Goal: Obtain resource: Download file/media

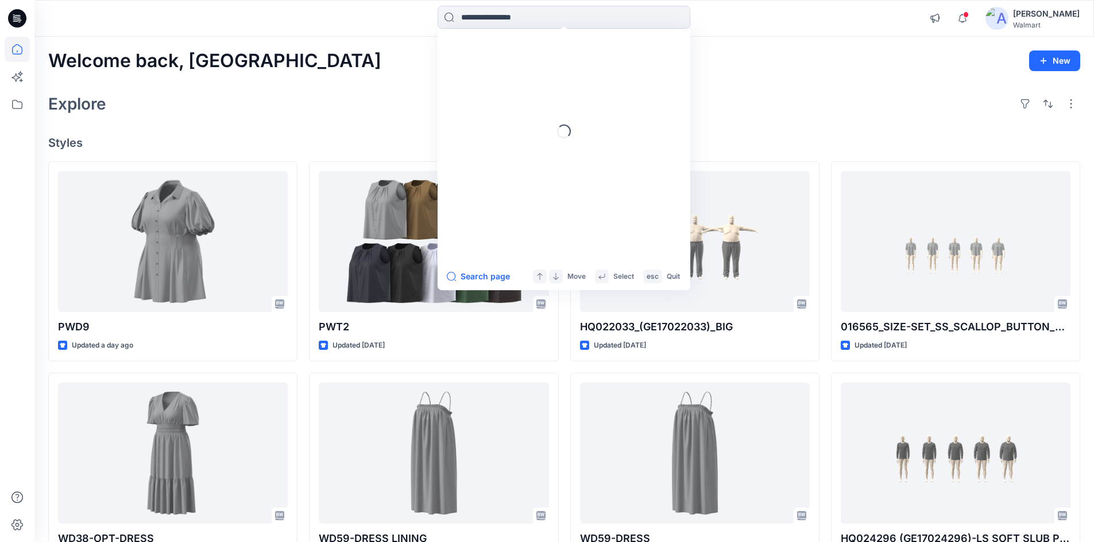
scroll to position [8735, 0]
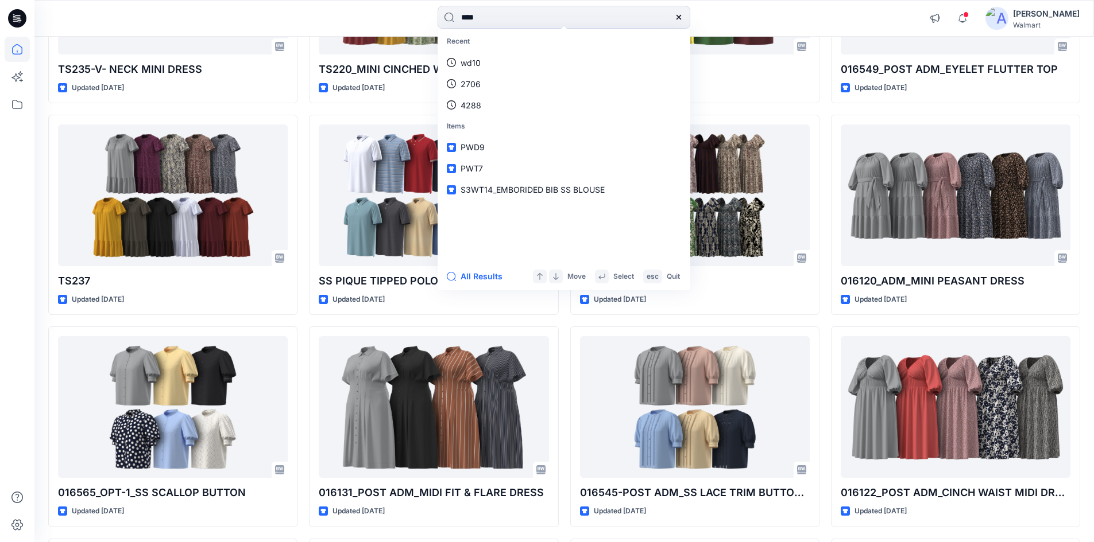
type input "****"
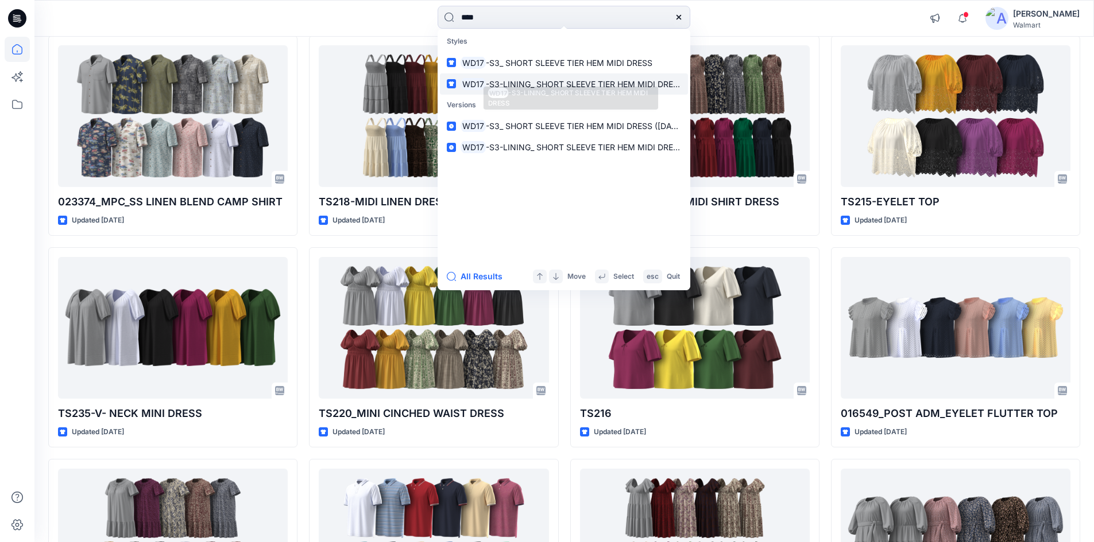
scroll to position [8104, 0]
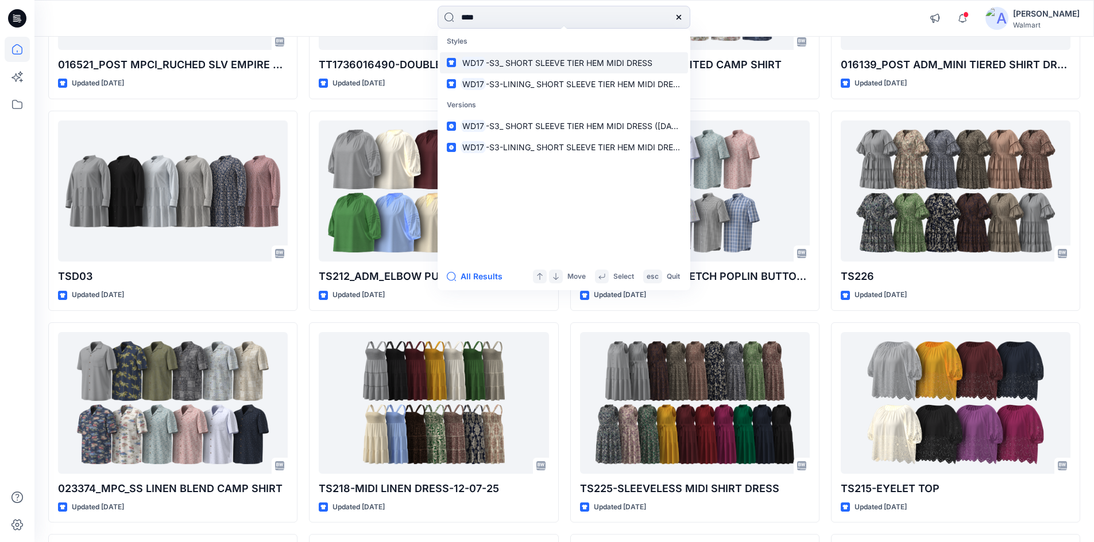
click at [499, 65] on span "-S3_ SHORT SLEEVE TIER HEM MIDI DRESS" at bounding box center [569, 63] width 166 height 10
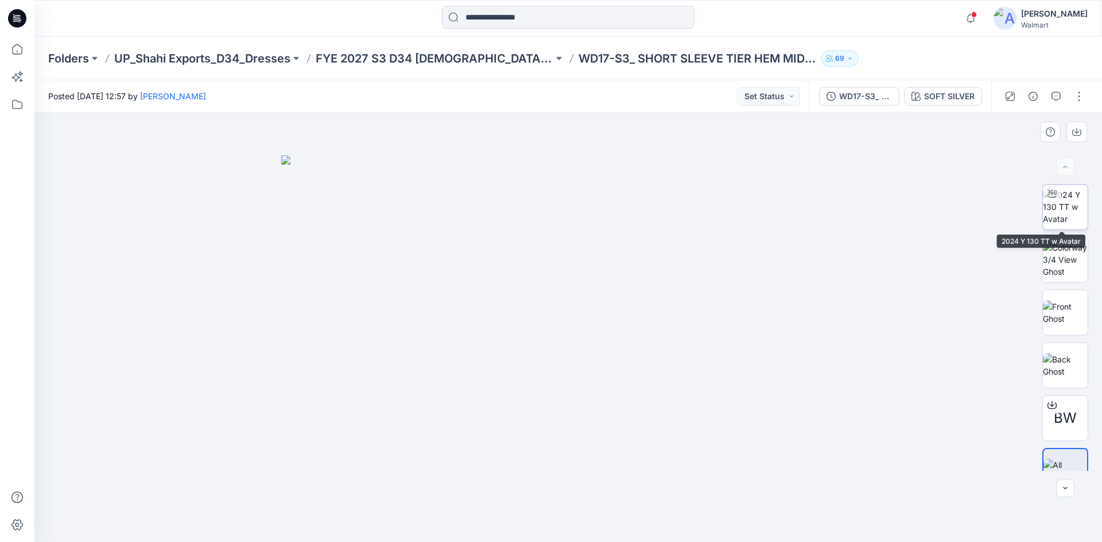
click at [1062, 209] on img at bounding box center [1065, 207] width 45 height 36
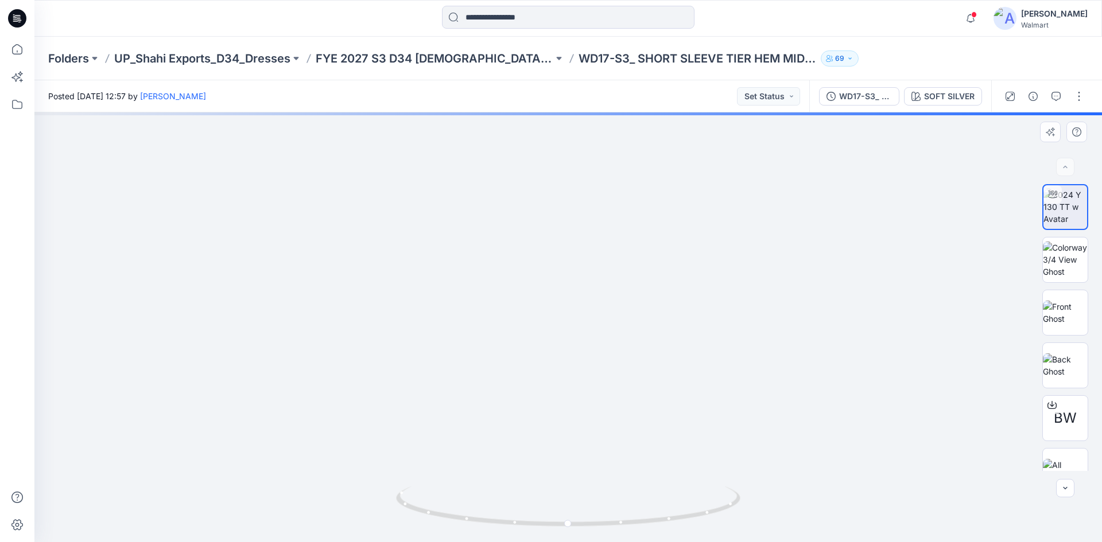
click at [576, 368] on div at bounding box center [568, 328] width 1068 height 430
drag, startPoint x: 573, startPoint y: 363, endPoint x: 568, endPoint y: 334, distance: 29.7
click at [568, 334] on img at bounding box center [568, 166] width 1057 height 753
drag, startPoint x: 621, startPoint y: 530, endPoint x: 491, endPoint y: 517, distance: 130.3
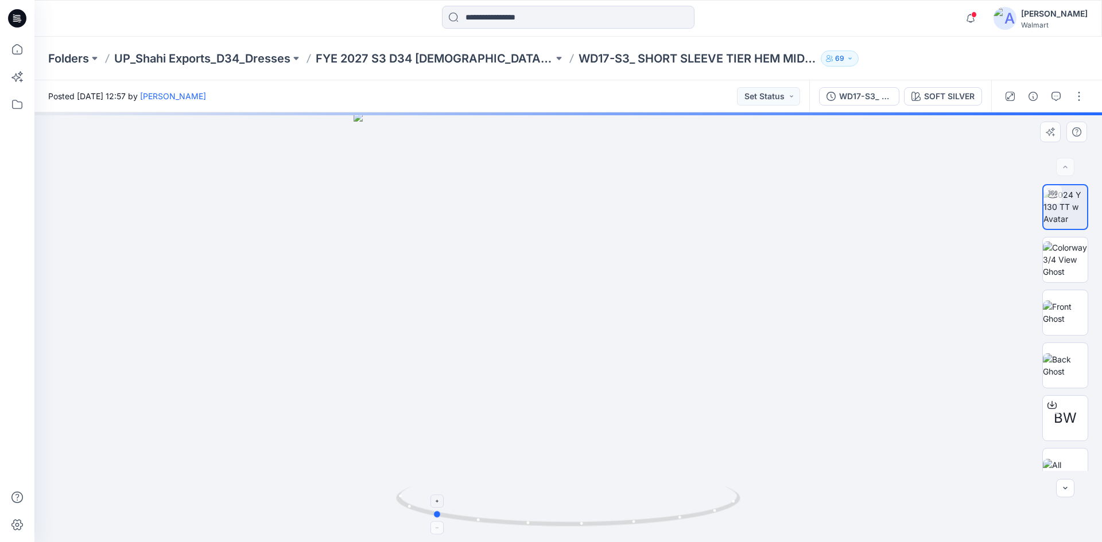
click at [491, 517] on div at bounding box center [568, 328] width 1068 height 430
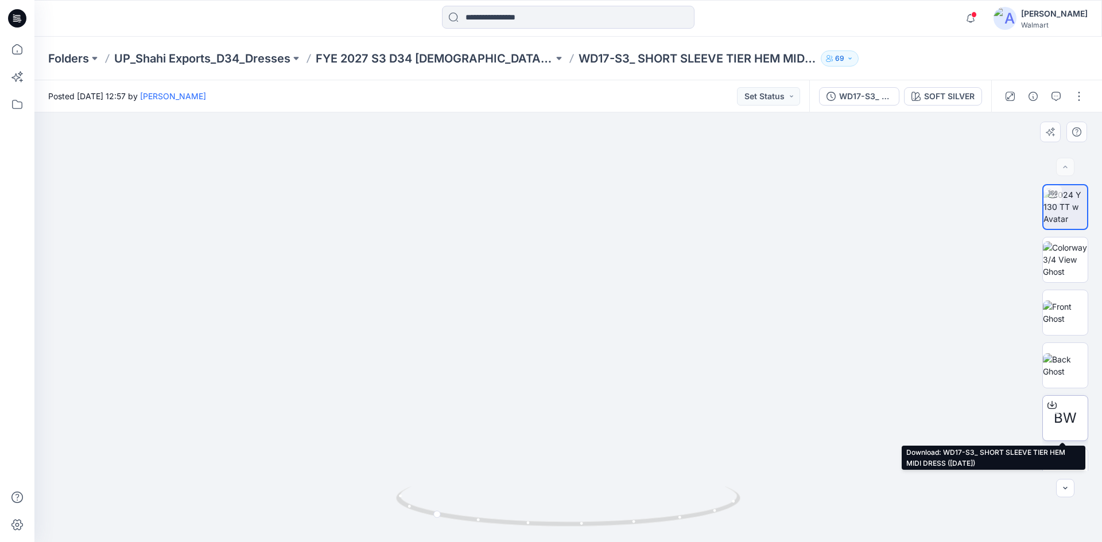
click at [1050, 406] on icon at bounding box center [1052, 404] width 5 height 6
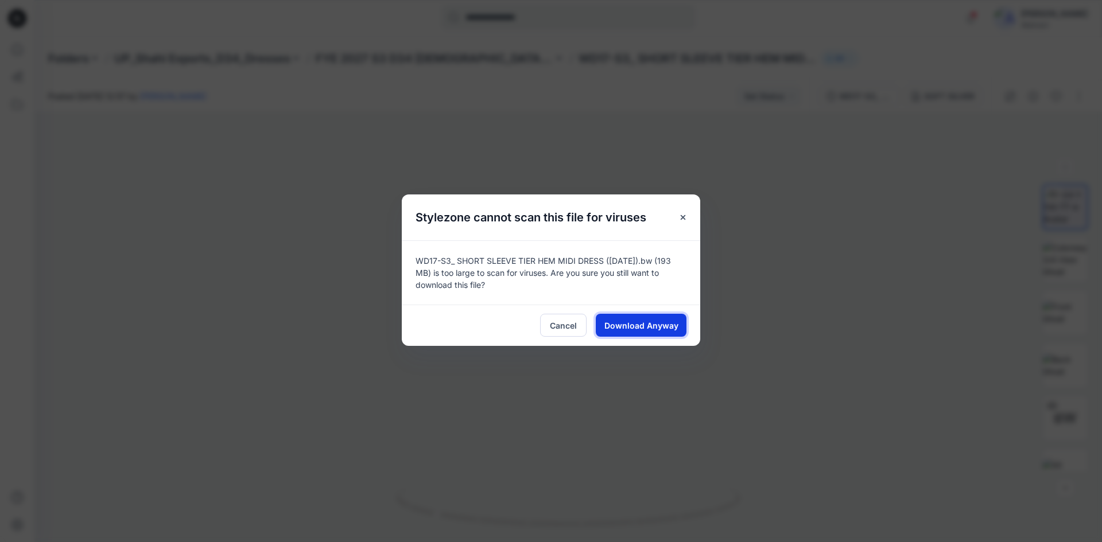
click at [641, 326] on span "Download Anyway" at bounding box center [641, 326] width 74 height 12
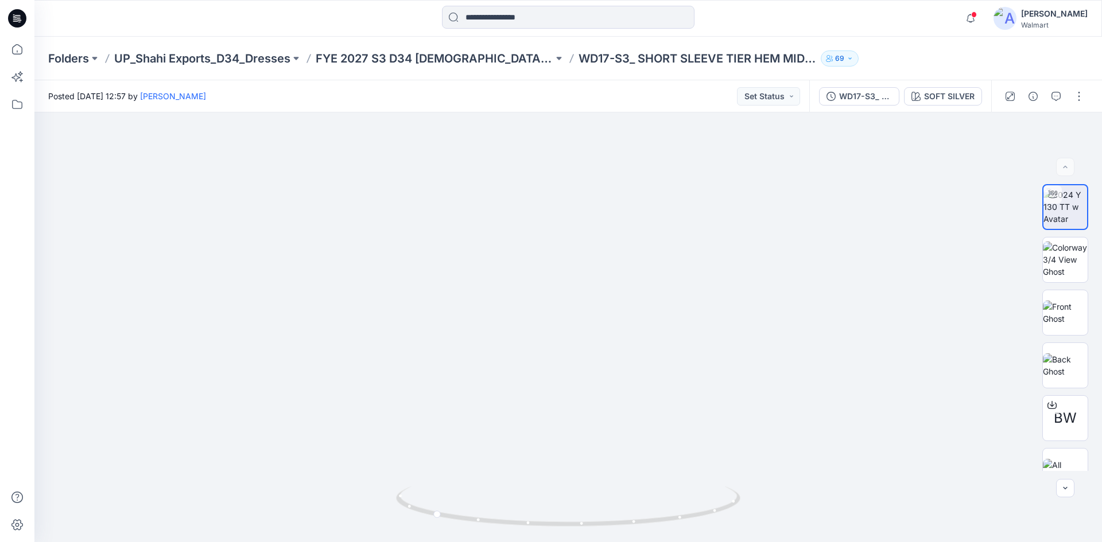
click at [13, 14] on icon at bounding box center [17, 18] width 18 height 18
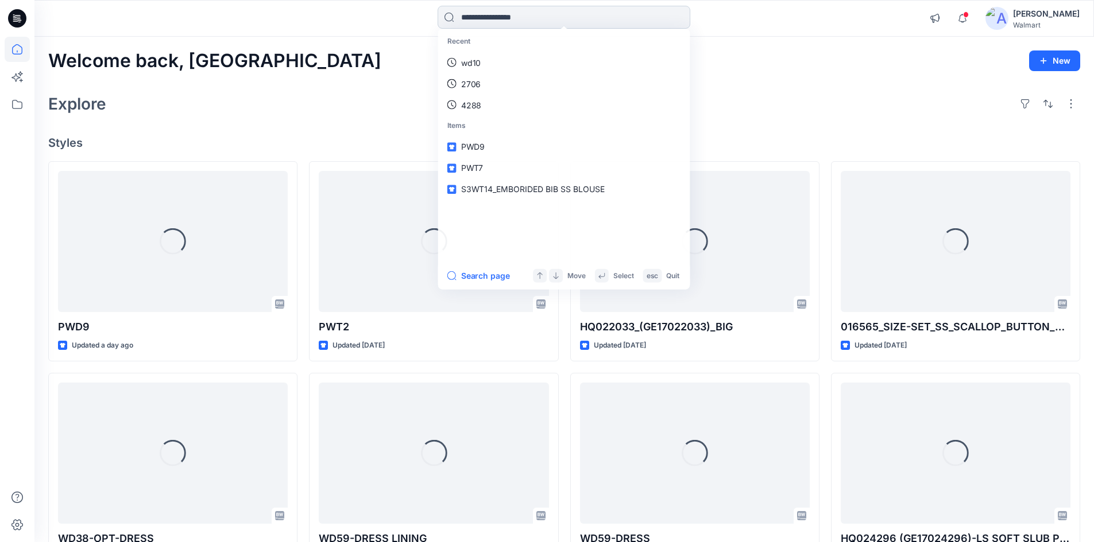
click at [559, 18] on input at bounding box center [563, 17] width 253 height 23
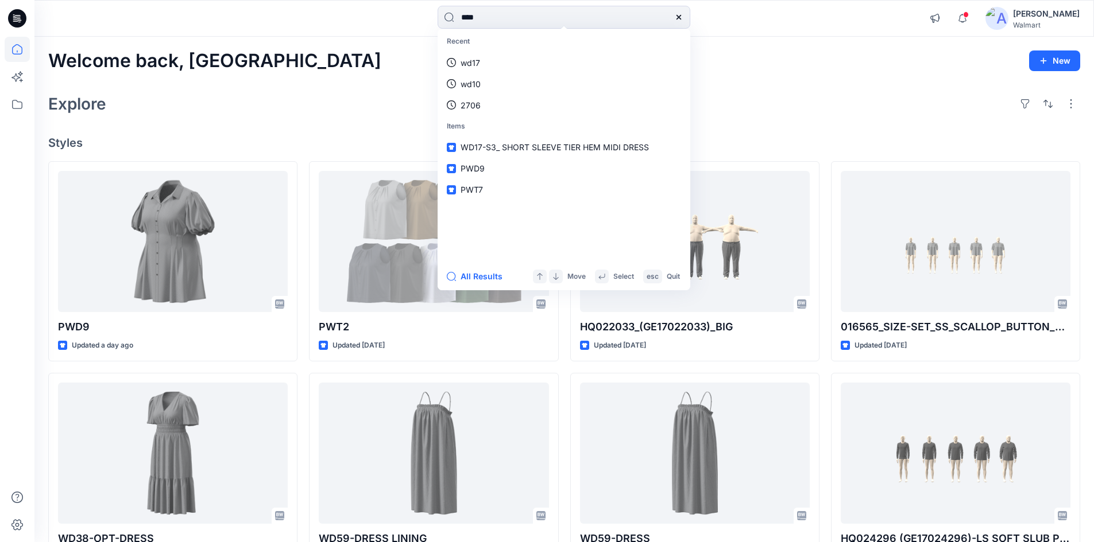
type input "****"
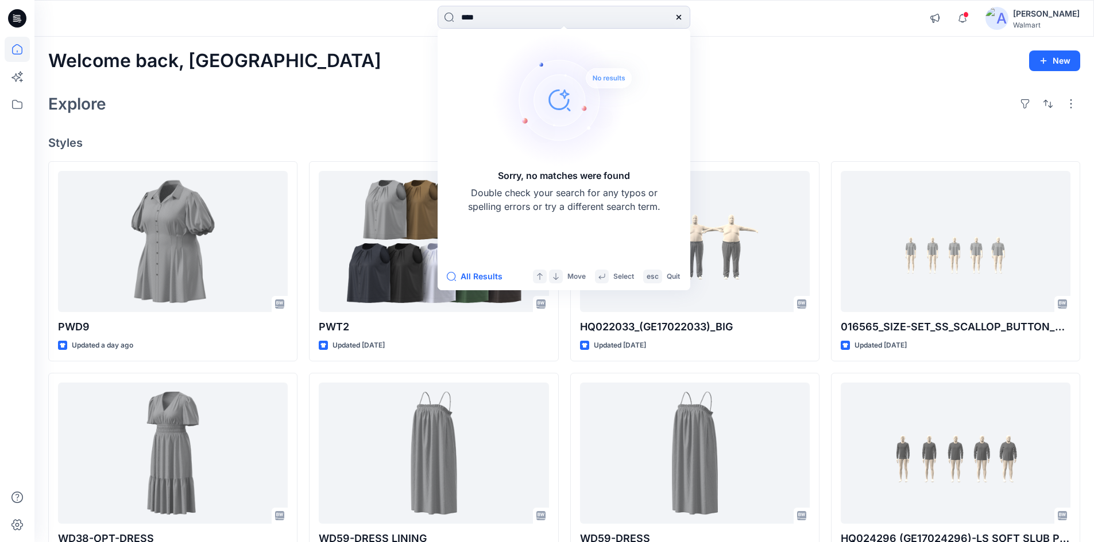
click at [681, 17] on icon at bounding box center [678, 17] width 9 height 9
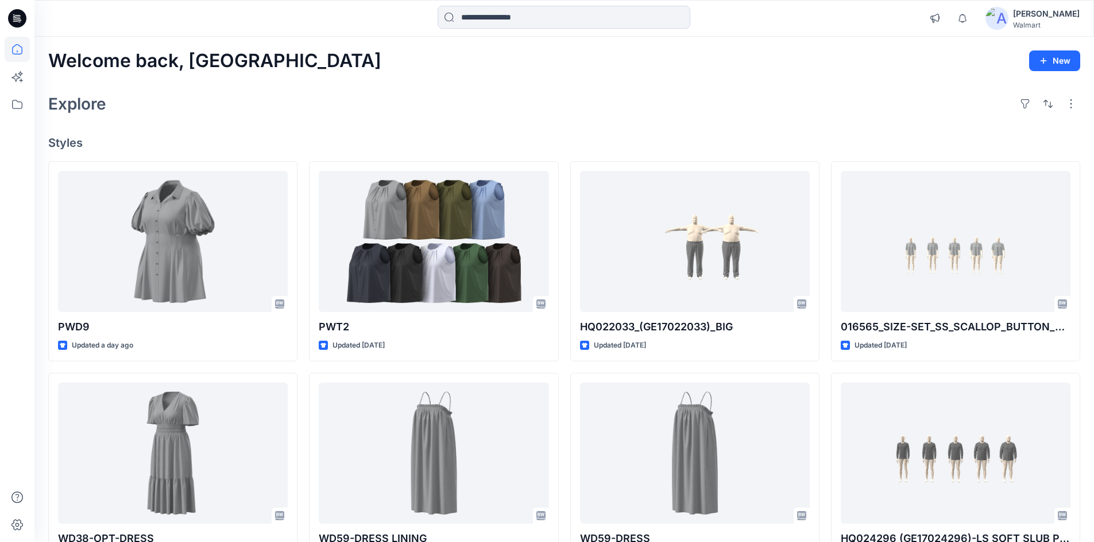
click at [14, 24] on icon at bounding box center [17, 18] width 18 height 18
click at [529, 20] on input at bounding box center [563, 17] width 253 height 23
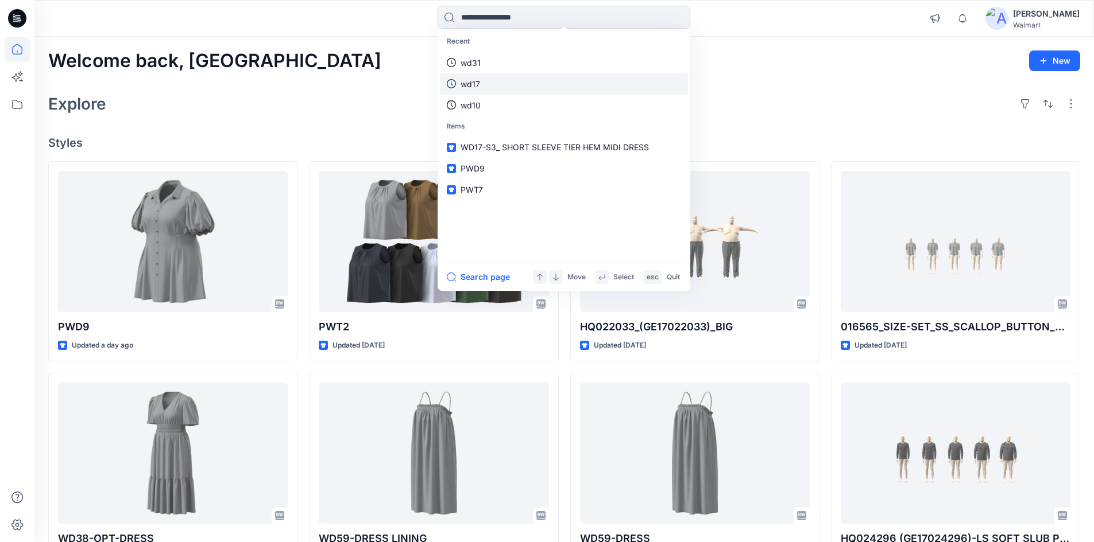
click at [464, 83] on p "wd17" at bounding box center [470, 84] width 20 height 12
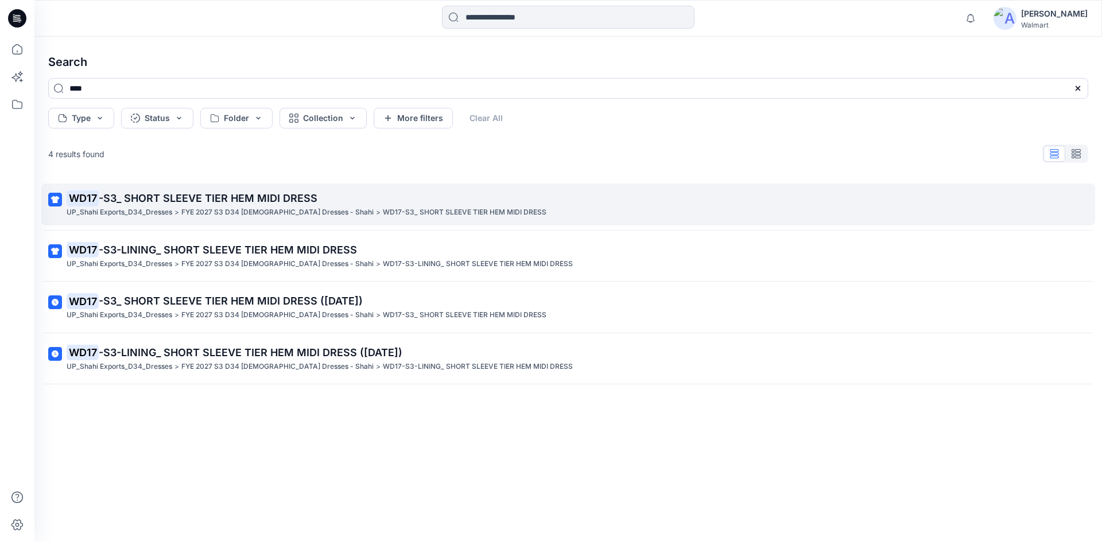
click at [125, 204] on p "WD17 -S3_ SHORT SLEEVE TIER HEM MIDI DRESS" at bounding box center [567, 199] width 1001 height 16
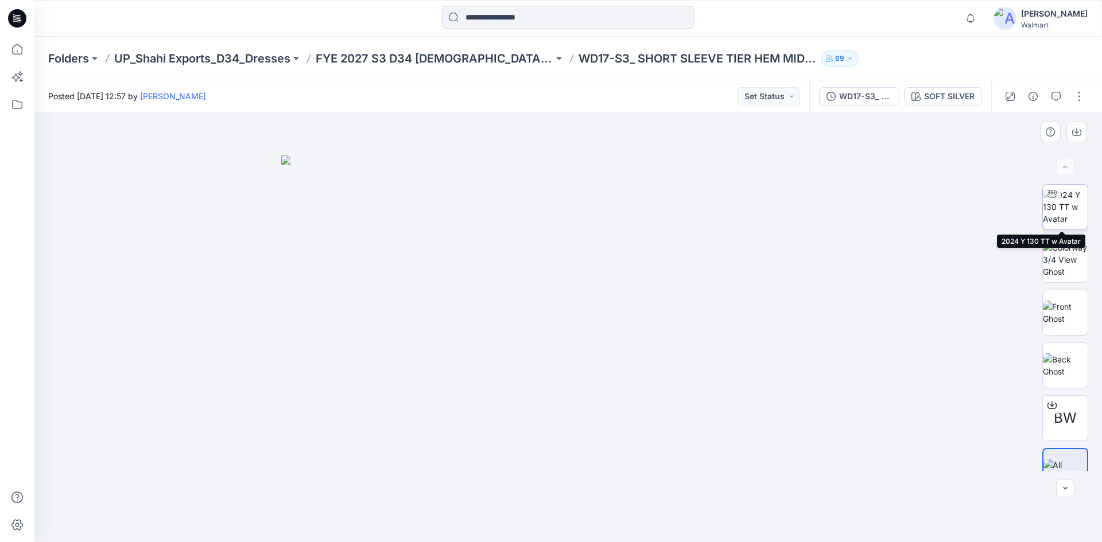
click at [1071, 215] on img at bounding box center [1065, 207] width 45 height 36
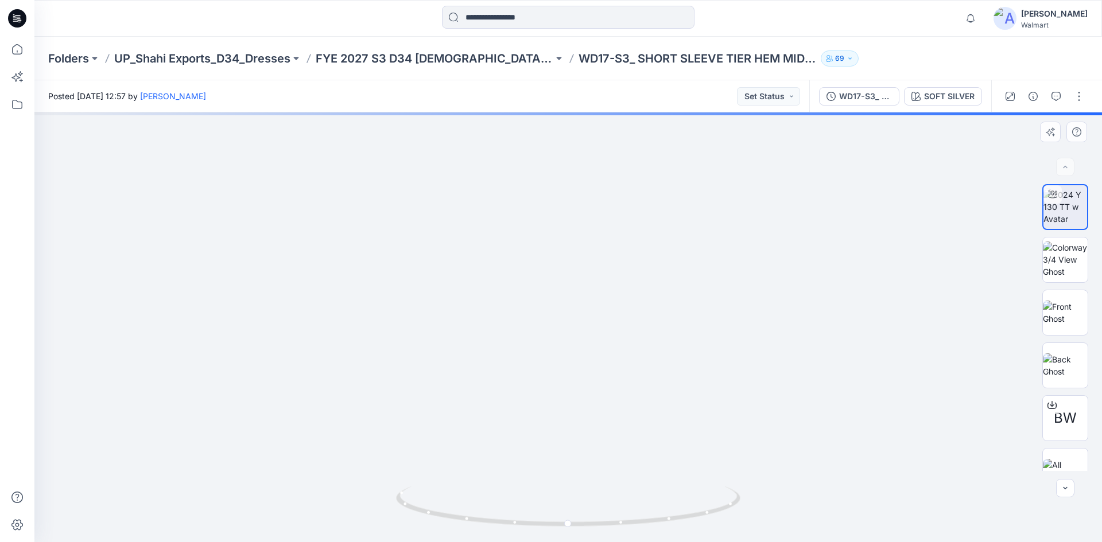
drag, startPoint x: 569, startPoint y: 335, endPoint x: 602, endPoint y: 491, distance: 159.6
click at [568, 334] on img at bounding box center [568, 229] width 626 height 626
drag, startPoint x: 628, startPoint y: 524, endPoint x: 661, endPoint y: 513, distance: 34.5
click at [661, 513] on icon at bounding box center [569, 508] width 347 height 43
drag, startPoint x: 575, startPoint y: 234, endPoint x: 577, endPoint y: 569, distance: 335.8
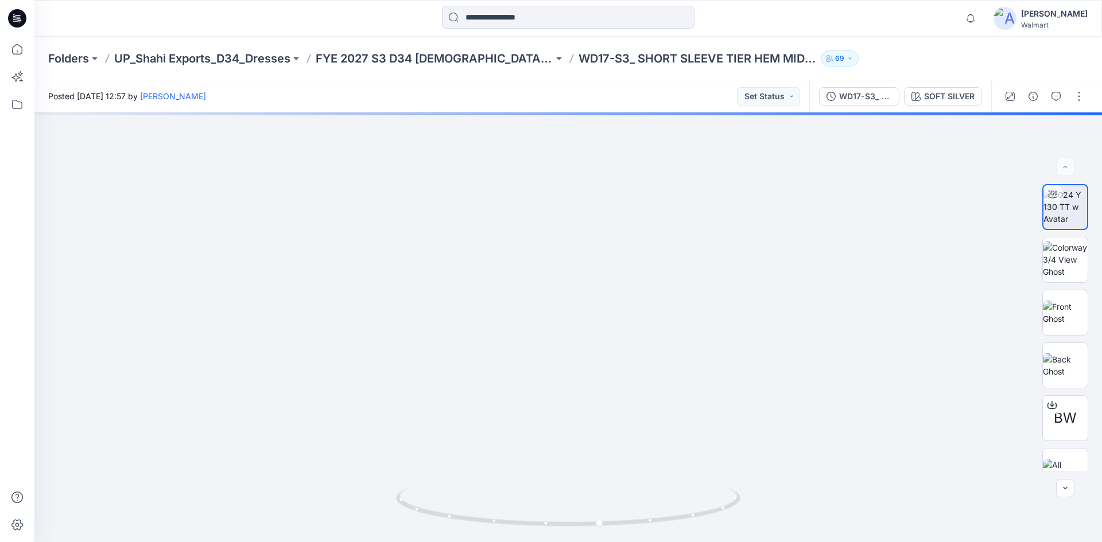
click at [577, 542] on html "Notifications Your style PWD9 is ready 24 hours ago Your style PWT2 is ready 40…" at bounding box center [551, 271] width 1102 height 542
drag, startPoint x: 603, startPoint y: 299, endPoint x: 589, endPoint y: 546, distance: 247.2
click at [589, 542] on html "Notifications Your style PWD9 is ready 24 hours ago Your style PWT2 is ready 40…" at bounding box center [551, 271] width 1102 height 542
